Goal: Information Seeking & Learning: Learn about a topic

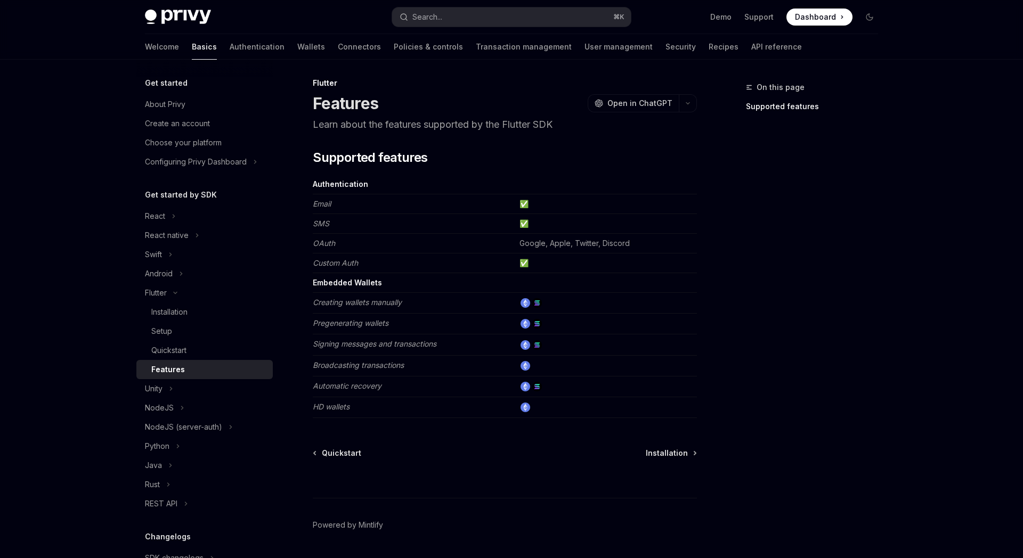
scroll to position [5, 0]
click at [189, 221] on button "React" at bounding box center [204, 216] width 136 height 19
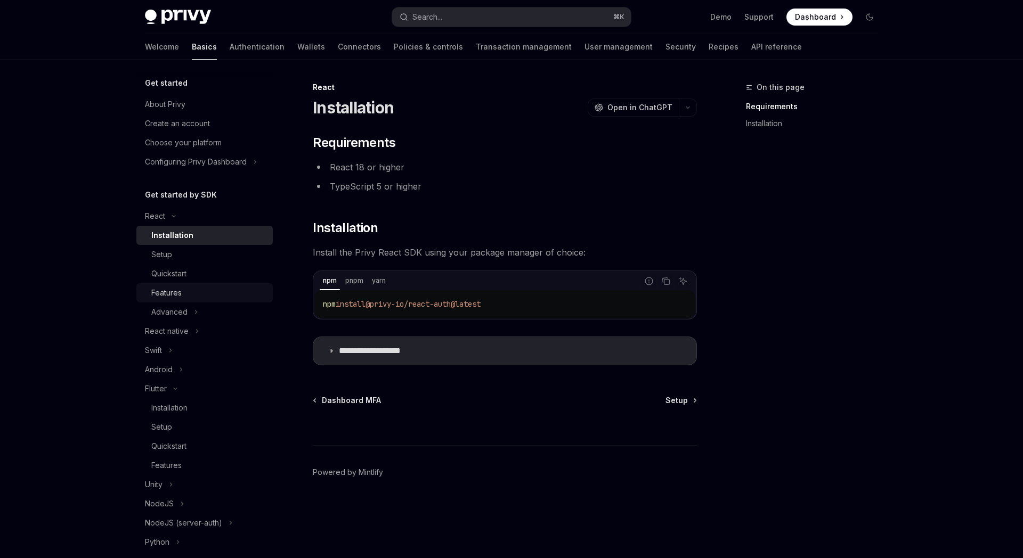
click at [194, 290] on div "Features" at bounding box center [208, 293] width 115 height 13
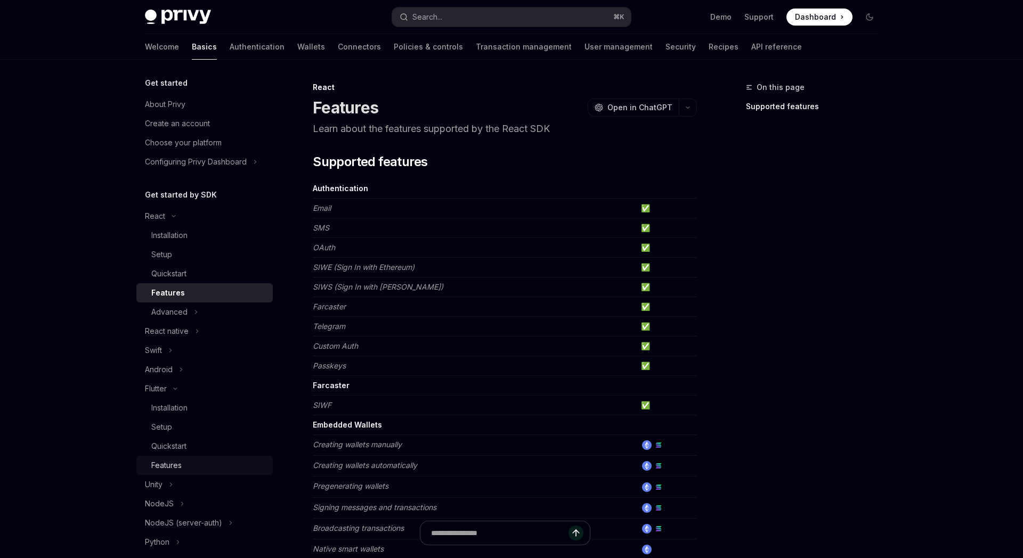
click at [219, 467] on div "Features" at bounding box center [208, 465] width 115 height 13
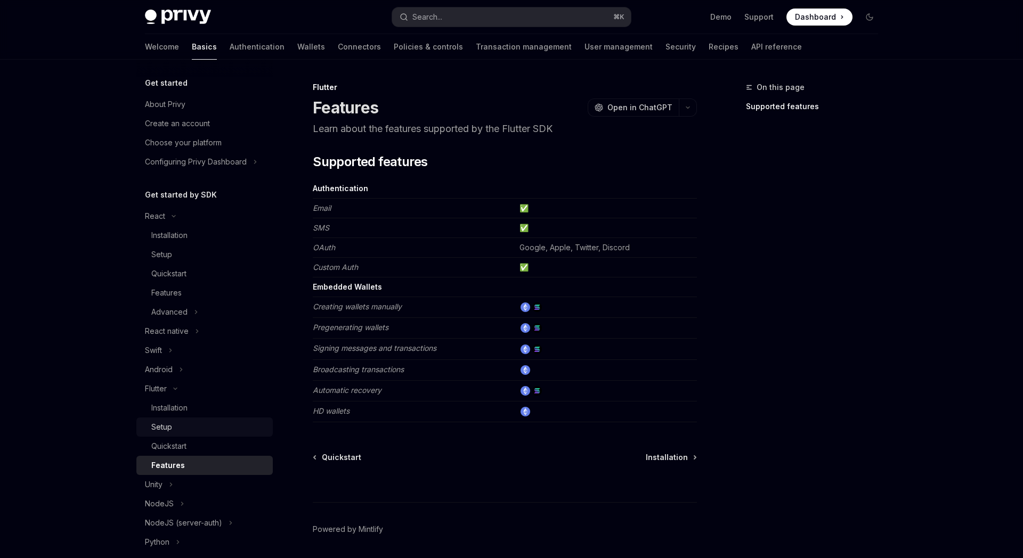
click at [185, 433] on div "Setup" at bounding box center [208, 427] width 115 height 13
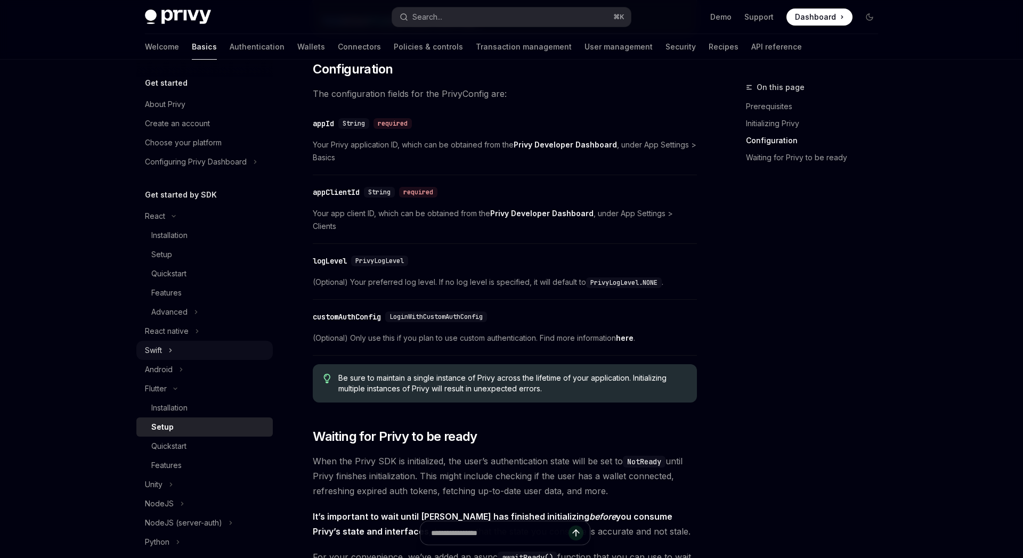
scroll to position [521, 0]
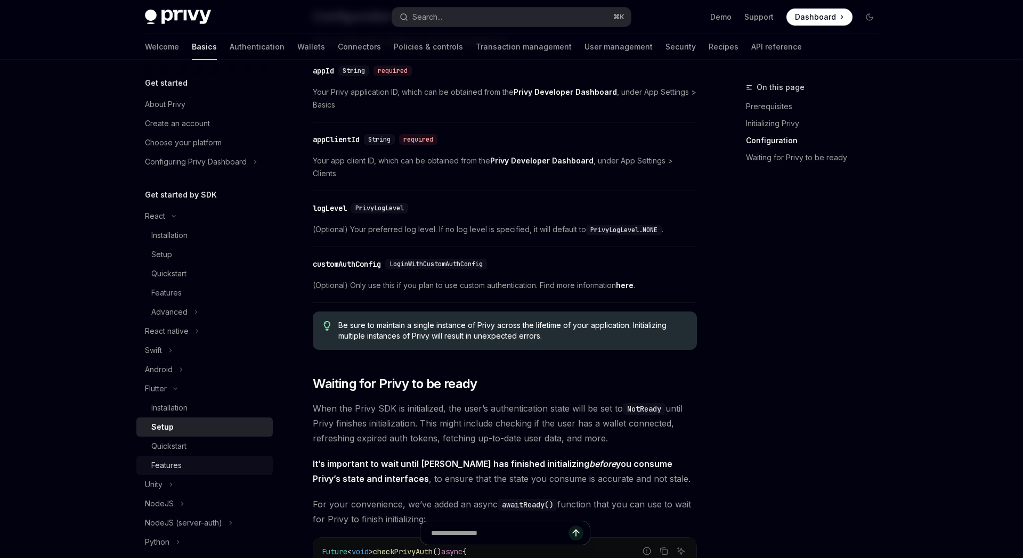
click at [169, 463] on div "Features" at bounding box center [166, 465] width 30 height 13
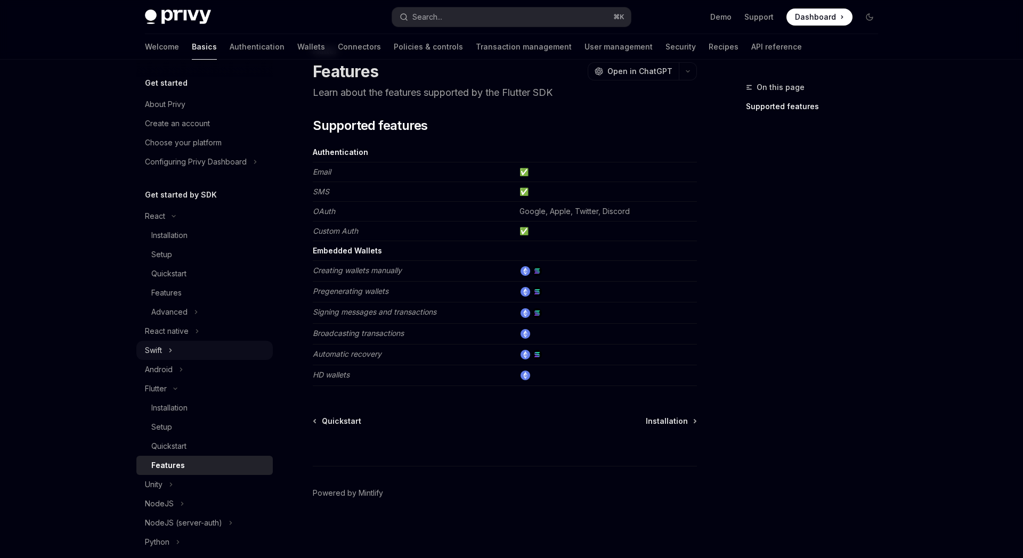
click at [190, 353] on button "Swift" at bounding box center [204, 350] width 136 height 19
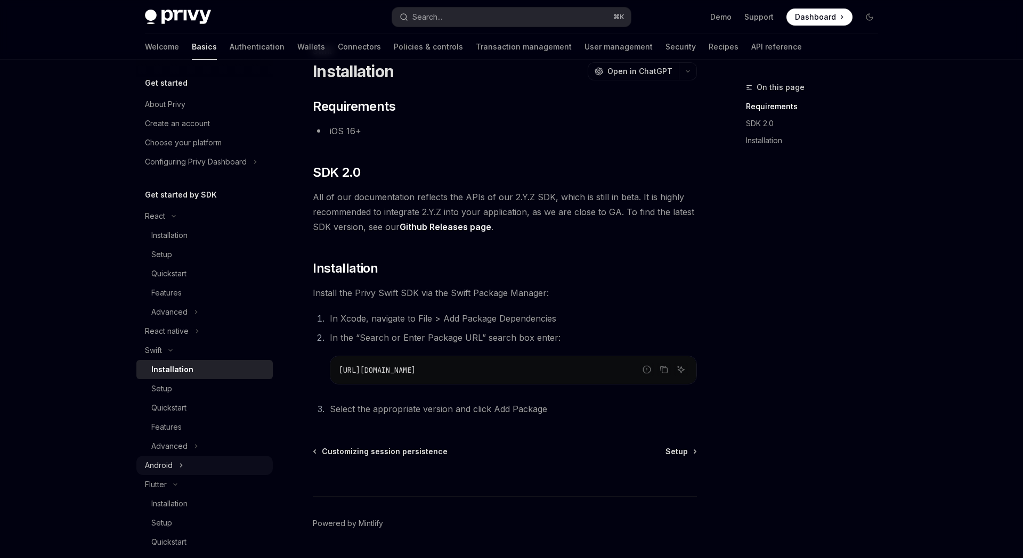
click at [198, 461] on button "Android" at bounding box center [204, 465] width 136 height 19
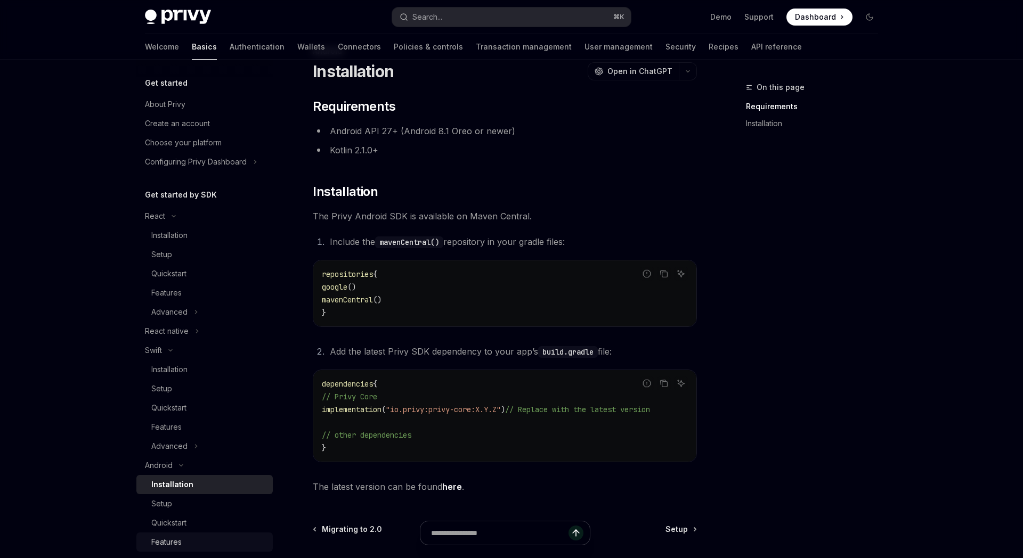
click at [188, 537] on div "Features" at bounding box center [208, 542] width 115 height 13
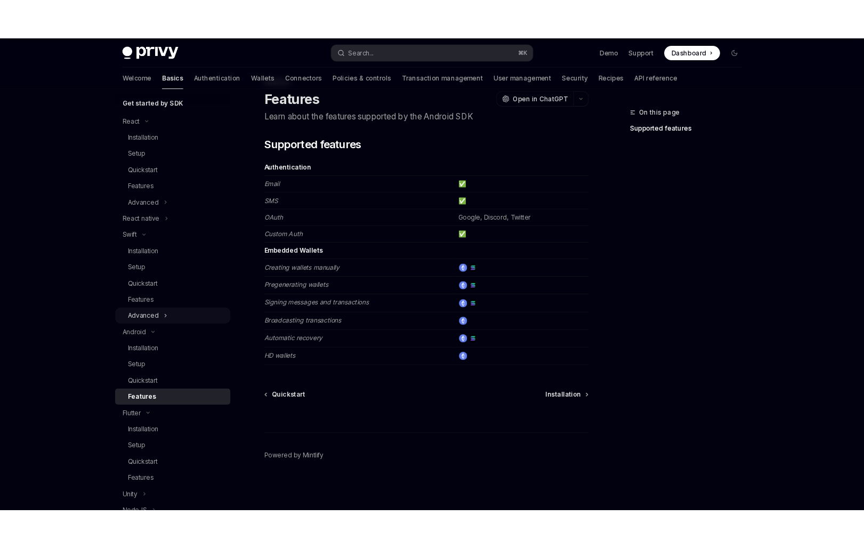
scroll to position [144, 0]
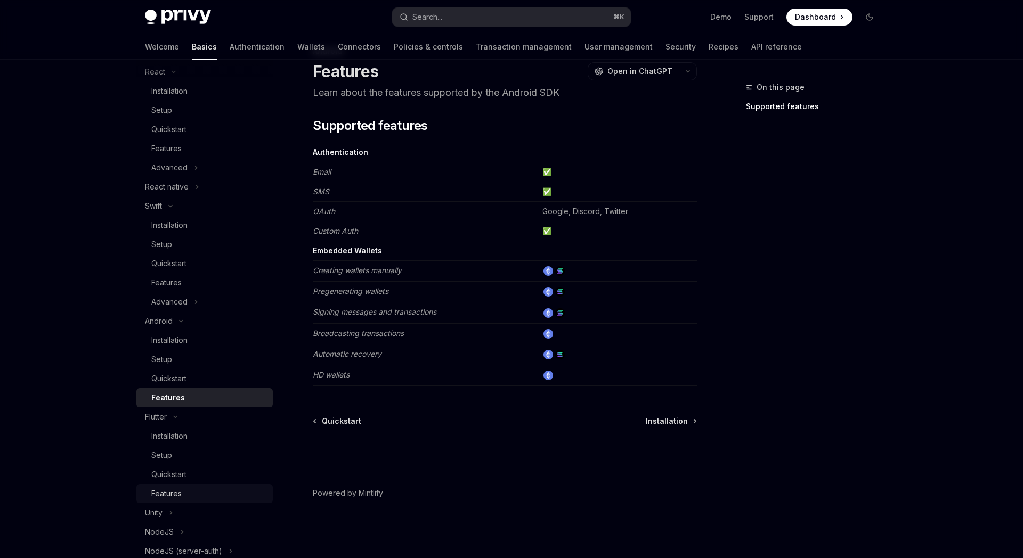
click at [181, 488] on div "Features" at bounding box center [166, 494] width 30 height 13
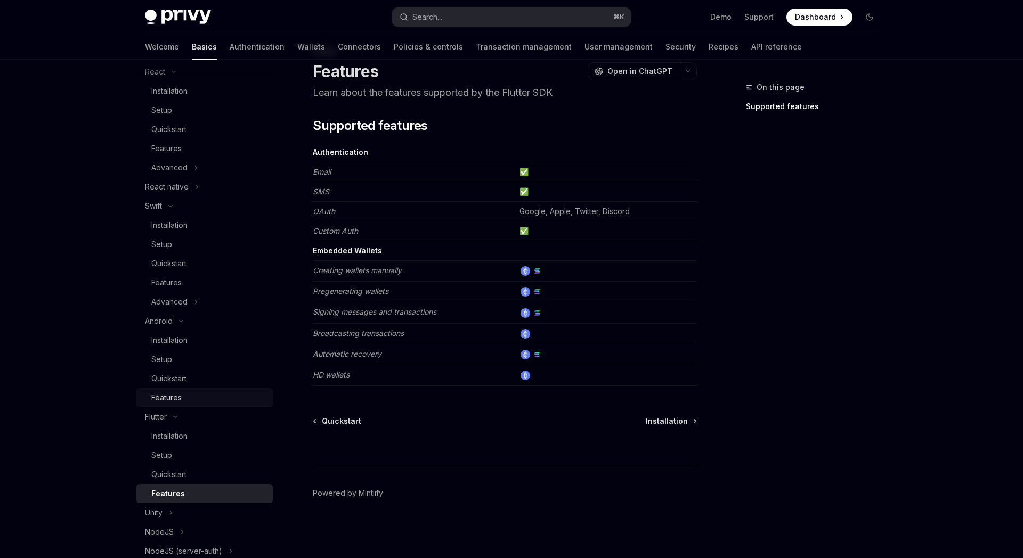
click at [187, 395] on div "Features" at bounding box center [208, 398] width 115 height 13
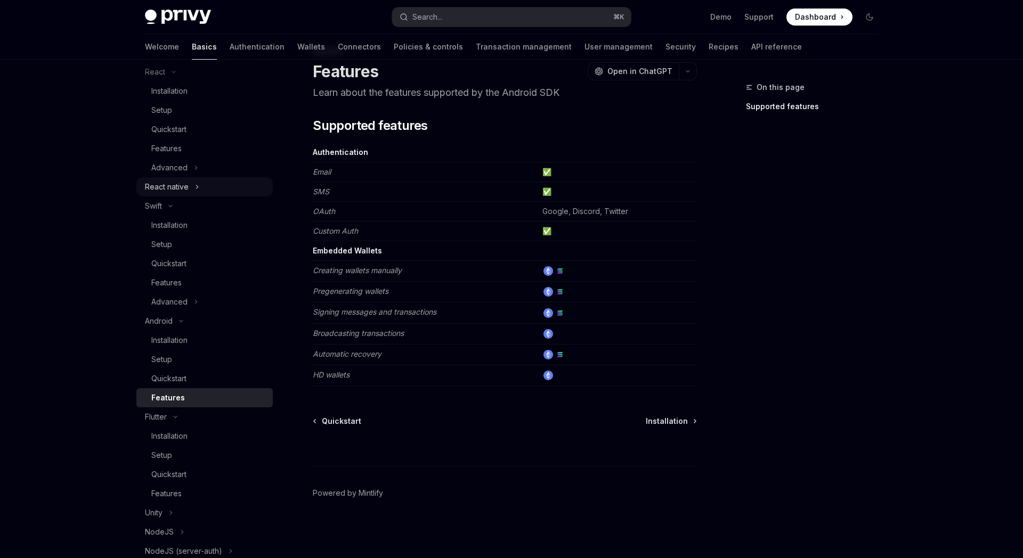
click at [198, 188] on icon "Toggle React native section" at bounding box center [197, 187] width 4 height 13
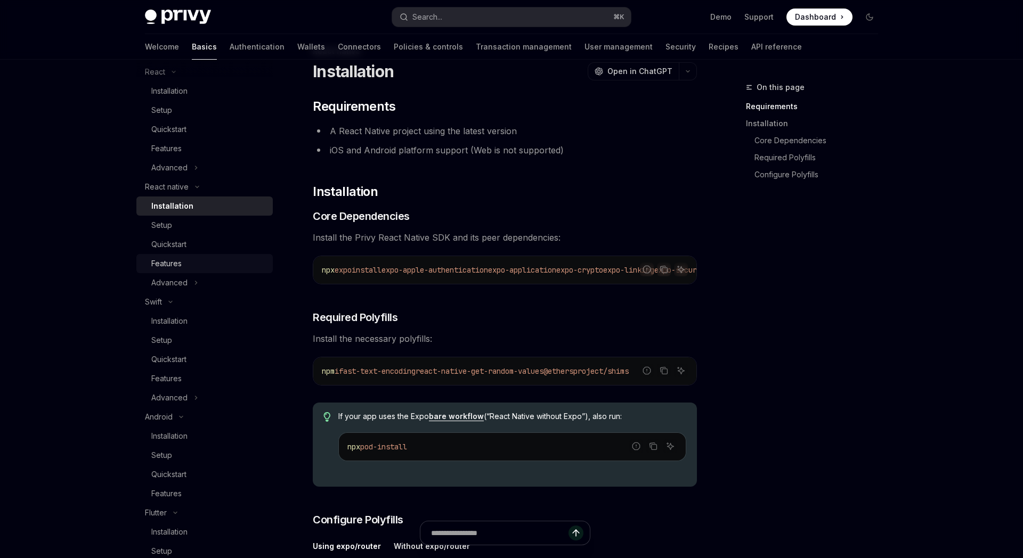
click at [191, 260] on div "Features" at bounding box center [208, 263] width 115 height 13
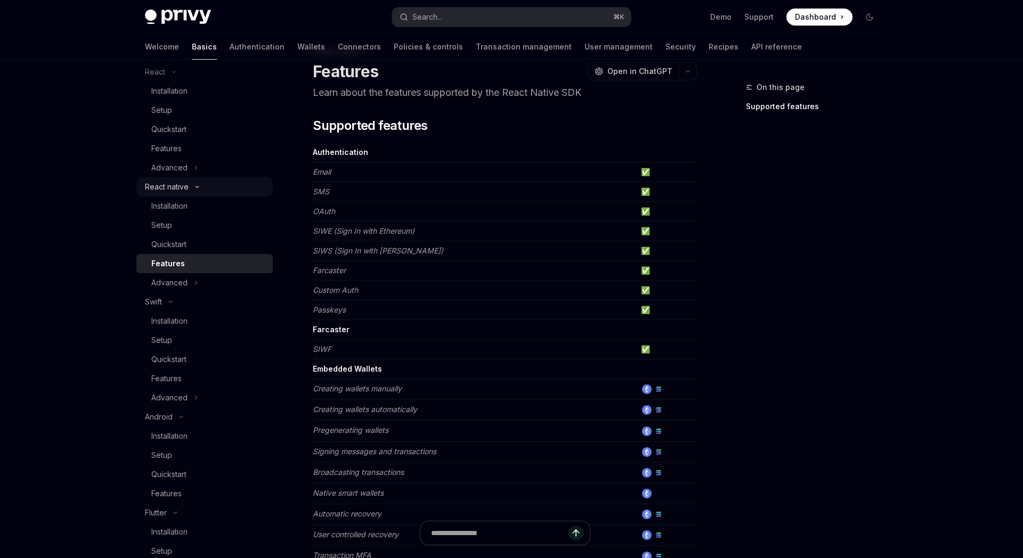
type textarea "*"
